Goal: Information Seeking & Learning: Learn about a topic

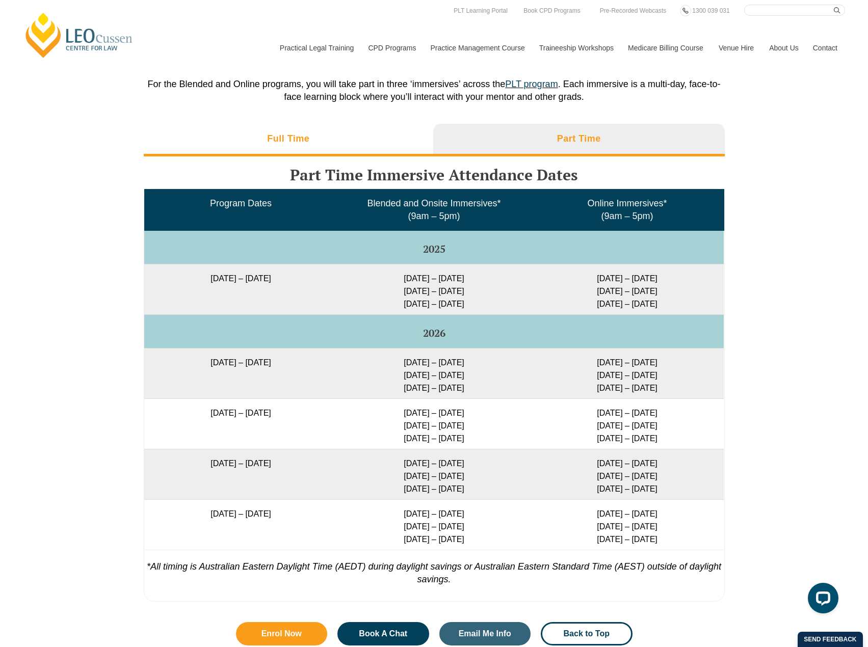
click at [310, 139] on li "Full Time" at bounding box center [289, 140] width 290 height 33
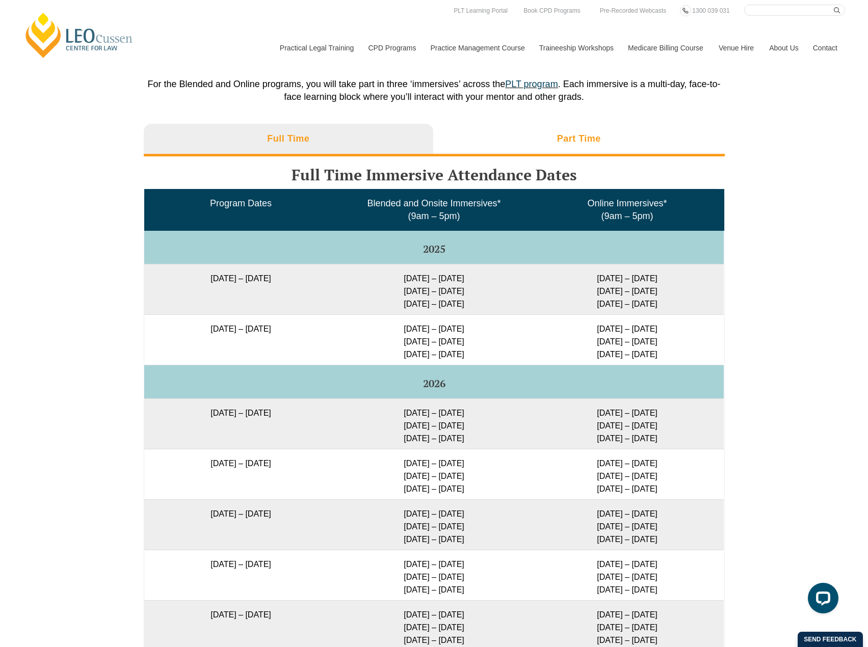
click at [553, 125] on li "Part Time" at bounding box center [578, 140] width 291 height 33
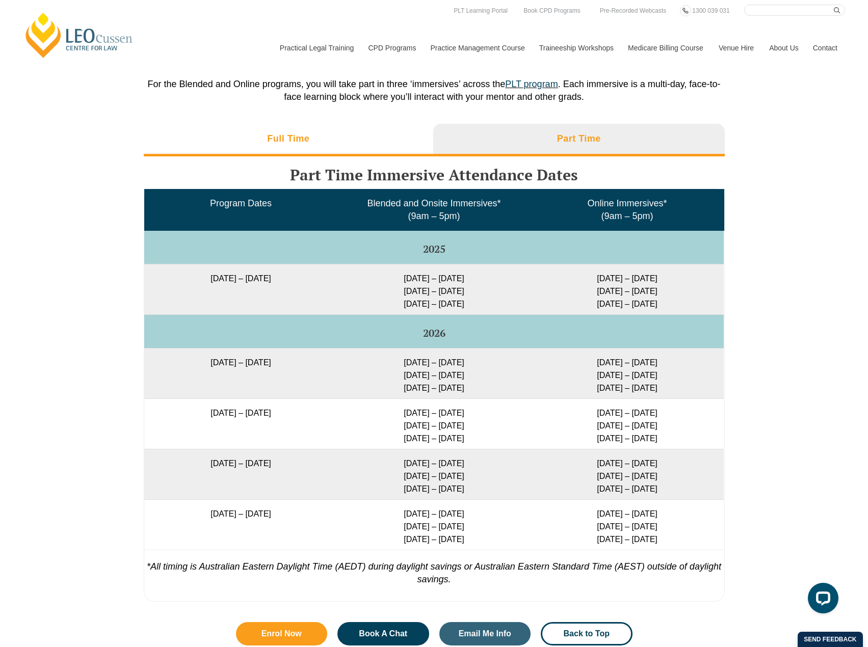
click at [368, 124] on li "Full Time" at bounding box center [289, 140] width 290 height 33
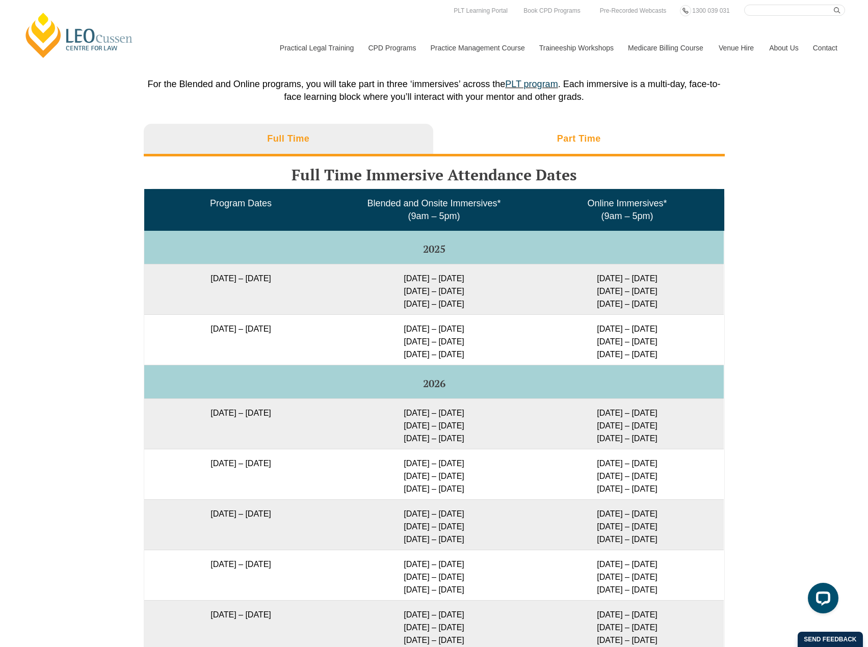
click at [526, 124] on li "Part Time" at bounding box center [578, 140] width 291 height 33
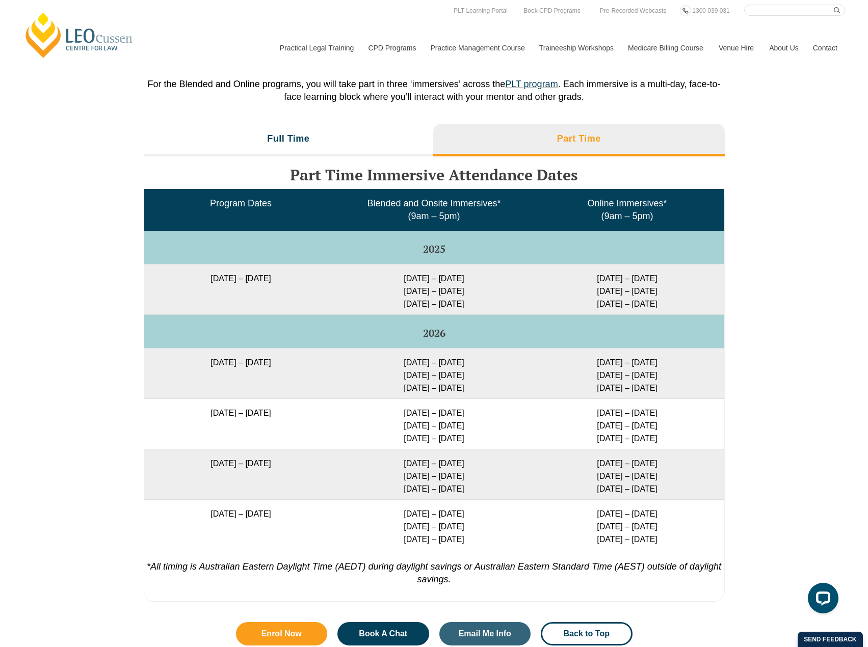
drag, startPoint x: 337, startPoint y: 137, endPoint x: 473, endPoint y: 180, distance: 142.8
click at [337, 137] on li "Full Time" at bounding box center [289, 140] width 290 height 33
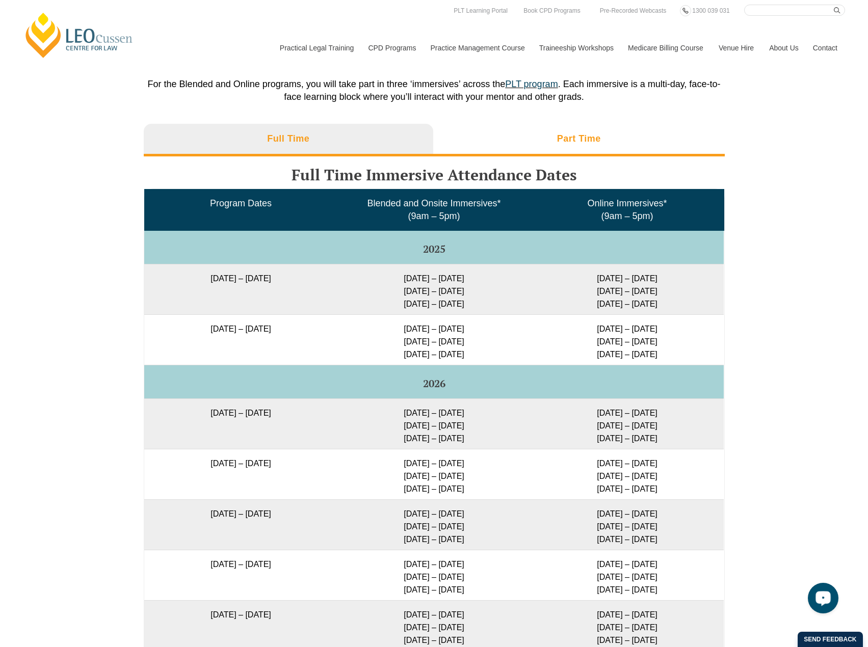
click at [570, 134] on li "Part Time" at bounding box center [578, 140] width 291 height 33
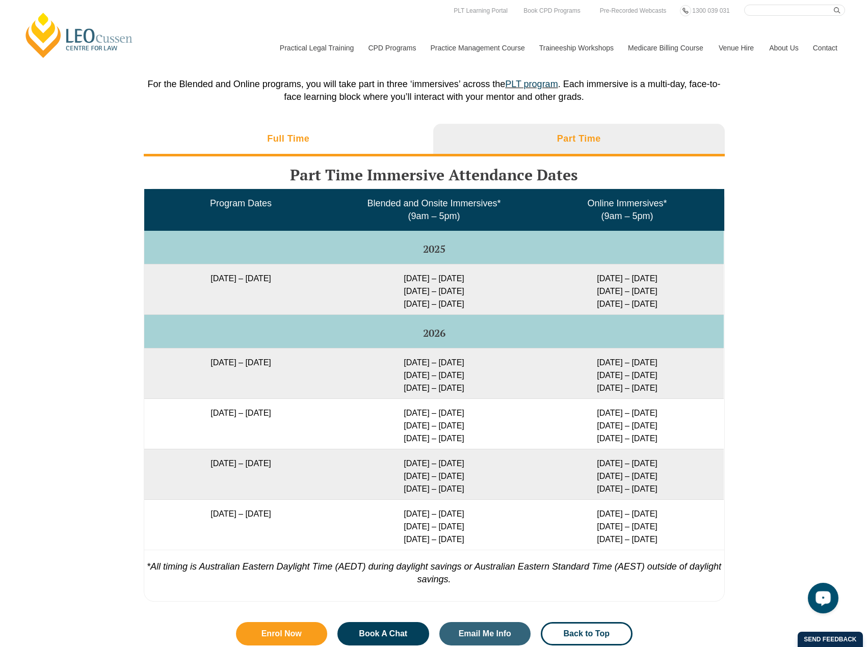
click at [309, 134] on li "Full Time" at bounding box center [289, 140] width 290 height 33
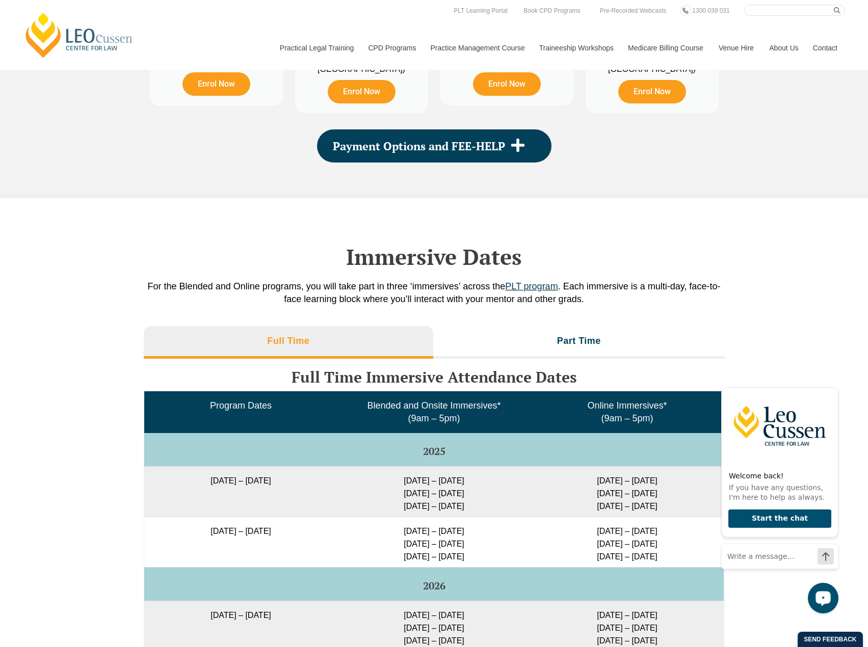
scroll to position [1223, 0]
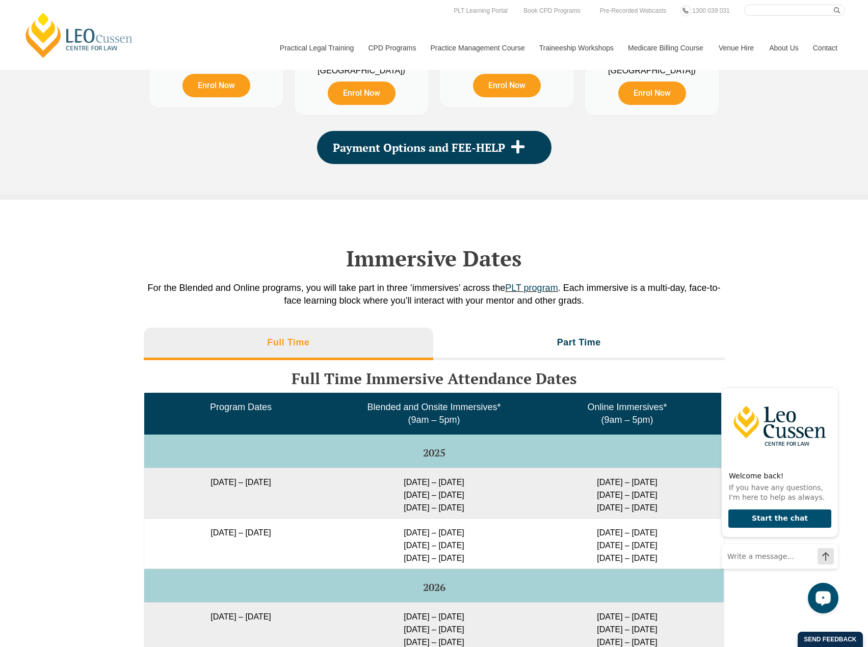
drag, startPoint x: 363, startPoint y: 297, endPoint x: 290, endPoint y: 251, distance: 85.8
click at [290, 251] on h2 "Immersive Dates" at bounding box center [434, 258] width 581 height 25
